Goal: Task Accomplishment & Management: Manage account settings

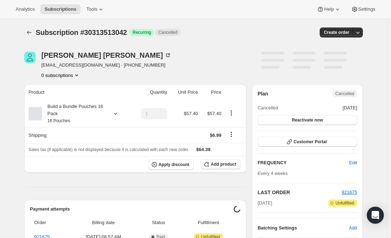
click at [71, 65] on span "[EMAIL_ADDRESS][DOMAIN_NAME] · [PHONE_NUMBER]" at bounding box center [106, 65] width 130 height 7
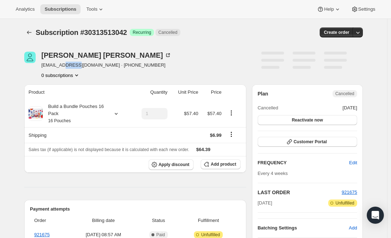
click at [71, 65] on span "[EMAIL_ADDRESS][DOMAIN_NAME] · [PHONE_NUMBER]" at bounding box center [106, 65] width 130 height 7
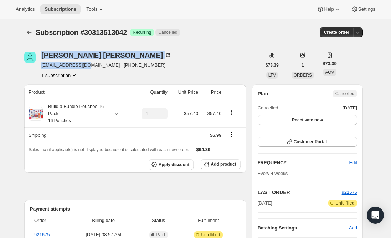
drag, startPoint x: 85, startPoint y: 65, endPoint x: 40, endPoint y: 63, distance: 45.6
click at [40, 63] on div "[PERSON_NAME] [EMAIL_ADDRESS][DOMAIN_NAME] · [PHONE_NUMBER] 1 subscription" at bounding box center [142, 65] width 237 height 27
click at [58, 66] on span "[EMAIL_ADDRESS][DOMAIN_NAME] · [PHONE_NUMBER]" at bounding box center [106, 65] width 130 height 7
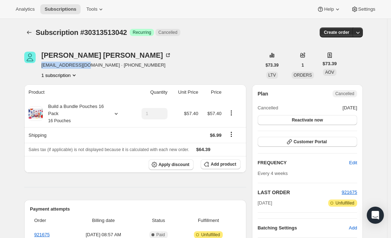
drag, startPoint x: 85, startPoint y: 67, endPoint x: 43, endPoint y: 64, distance: 41.7
click at [43, 64] on span "[EMAIL_ADDRESS][DOMAIN_NAME] · [PHONE_NUMBER]" at bounding box center [106, 65] width 130 height 7
copy span "[EMAIL_ADDRESS][DOMAIN_NAME]"
click at [61, 7] on span "Subscriptions" at bounding box center [61, 9] width 32 height 6
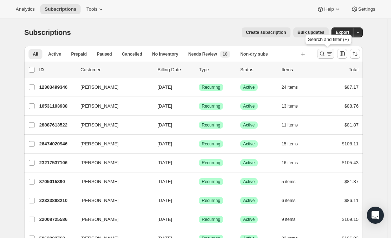
click at [325, 56] on icon "Search and filter results" at bounding box center [322, 54] width 5 height 5
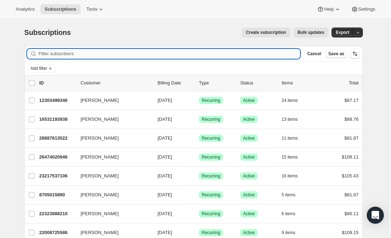
click at [145, 54] on input "Filter subscribers" at bounding box center [168, 54] width 261 height 10
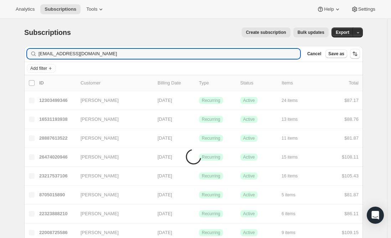
type input "[EMAIL_ADDRESS][DOMAIN_NAME]"
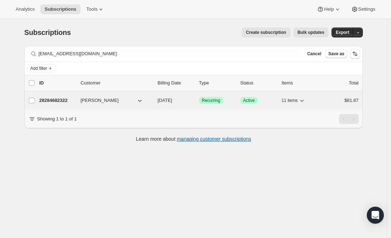
click at [58, 100] on p "28284682322" at bounding box center [57, 100] width 36 height 7
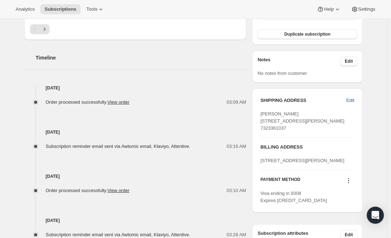
scroll to position [238, 0]
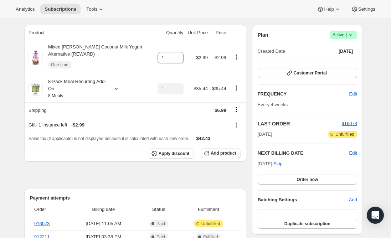
scroll to position [71, 0]
